Goal: Ask a question

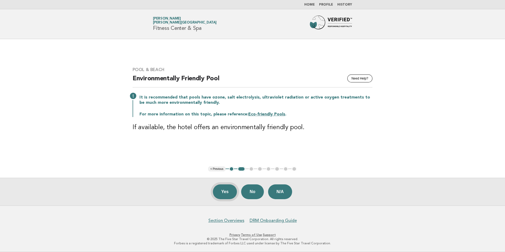
click at [224, 191] on button "Yes" at bounding box center [225, 191] width 24 height 15
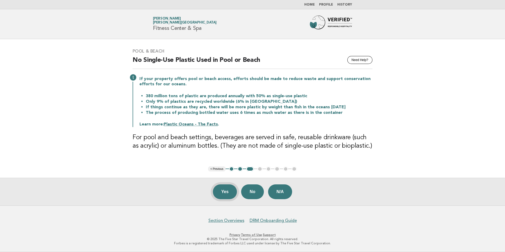
click at [222, 189] on button "Yes" at bounding box center [225, 191] width 24 height 15
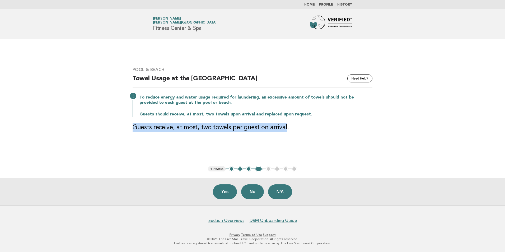
drag, startPoint x: 279, startPoint y: 129, endPoint x: 125, endPoint y: 128, distance: 154.5
click at [125, 128] on main "Pool & Beach Need Help? Towel Usage at the Pool or Beach To reduce energy and w…" at bounding box center [252, 122] width 505 height 166
drag, startPoint x: 125, startPoint y: 128, endPoint x: 149, endPoint y: 129, distance: 24.6
click at [286, 196] on button "N/A" at bounding box center [280, 191] width 24 height 15
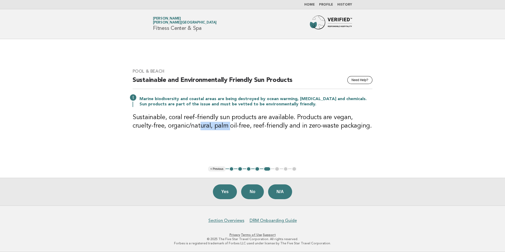
drag, startPoint x: 177, startPoint y: 123, endPoint x: 212, endPoint y: 158, distance: 48.9
click at [212, 158] on main "Pool & Beach Need Help? Sustainable and Environmentally Friendly Sun Products M…" at bounding box center [252, 122] width 505 height 166
click at [154, 158] on main "Pool & Beach Need Help? Sustainable and Environmentally Friendly Sun Products M…" at bounding box center [252, 122] width 505 height 166
click at [224, 185] on button "Yes" at bounding box center [225, 191] width 24 height 15
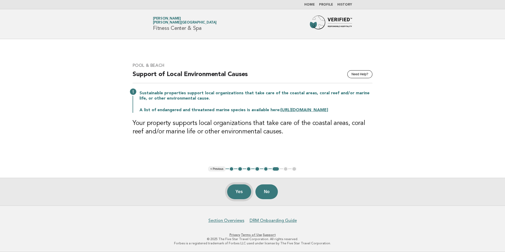
click at [238, 190] on button "Yes" at bounding box center [239, 191] width 24 height 15
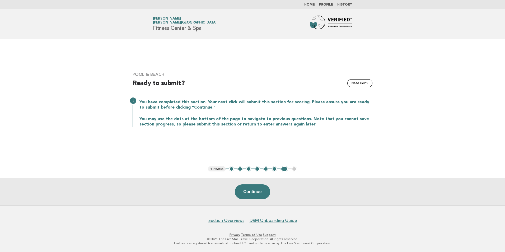
click at [238, 190] on button "Continue" at bounding box center [252, 191] width 35 height 15
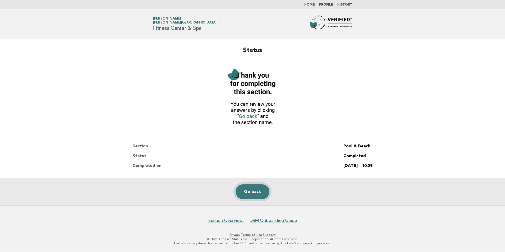
click at [239, 190] on link "Go back" at bounding box center [253, 191] width 34 height 15
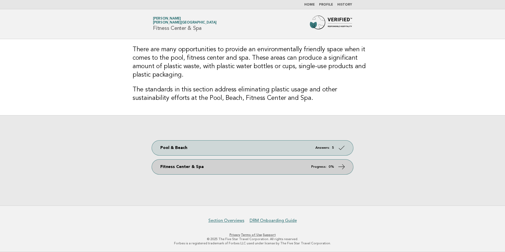
click at [242, 168] on link "Fitness Center & Spa Progress: 0%" at bounding box center [252, 166] width 201 height 15
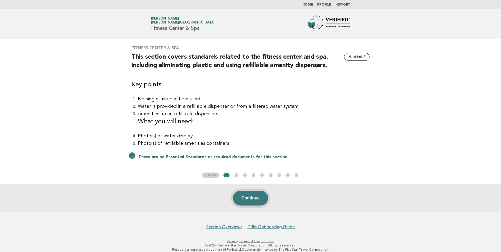
click at [252, 201] on button "Continue" at bounding box center [250, 198] width 35 height 15
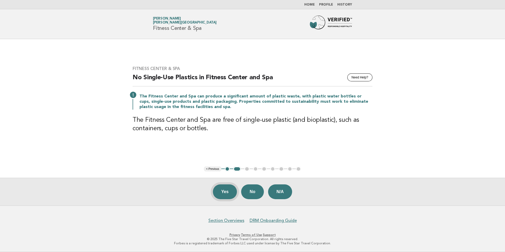
click at [226, 192] on button "Yes" at bounding box center [225, 191] width 24 height 15
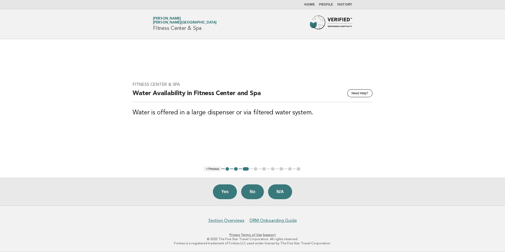
click at [226, 192] on button "Yes" at bounding box center [225, 191] width 24 height 15
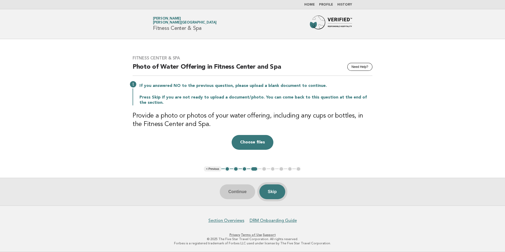
click at [269, 191] on button "Skip" at bounding box center [272, 191] width 26 height 15
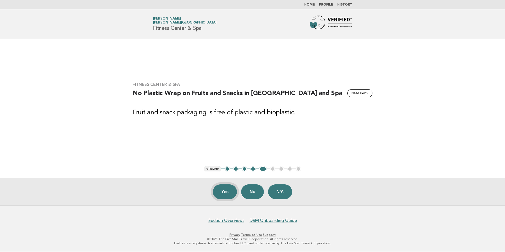
click at [229, 190] on button "Yes" at bounding box center [225, 191] width 24 height 15
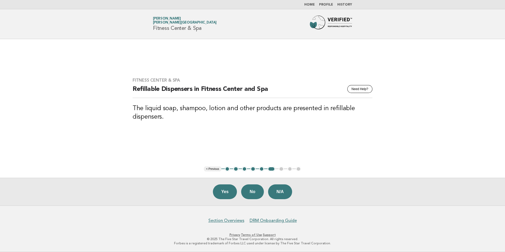
click at [229, 189] on button "Yes" at bounding box center [225, 191] width 24 height 15
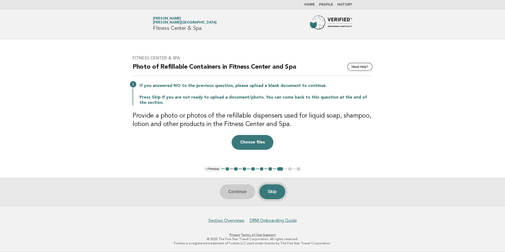
click at [277, 195] on button "Skip" at bounding box center [272, 191] width 26 height 15
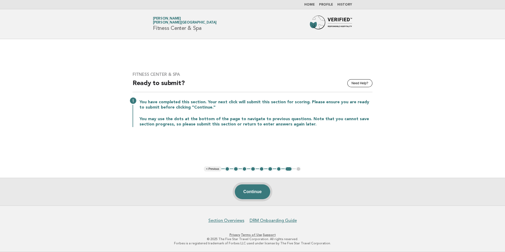
click at [257, 194] on button "Continue" at bounding box center [252, 191] width 35 height 15
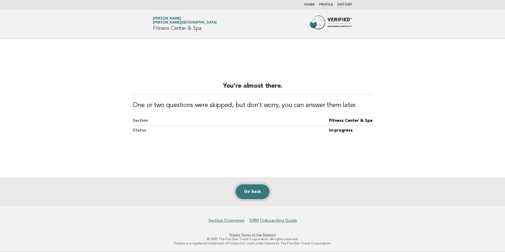
click at [257, 194] on link "Go back" at bounding box center [253, 191] width 34 height 15
